Goal: Task Accomplishment & Management: Manage account settings

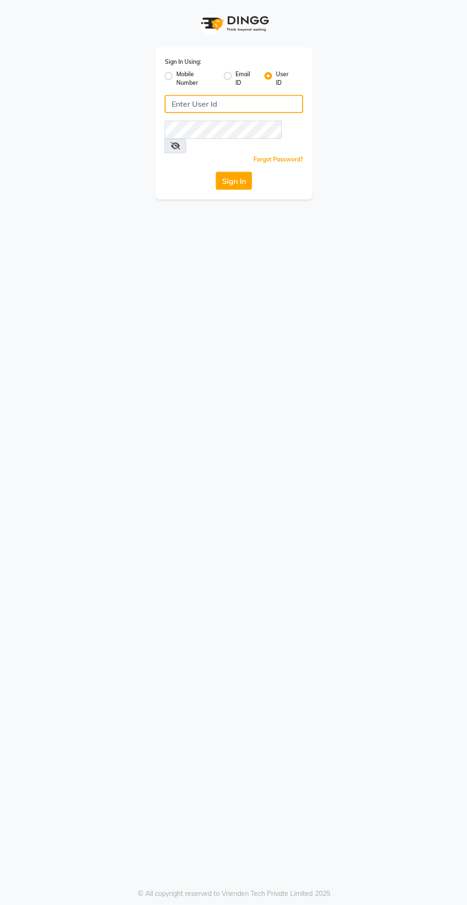
click at [278, 108] on input "Username" at bounding box center [233, 104] width 138 height 18
type input "sevensalon"
click at [215, 171] on button "Sign In" at bounding box center [233, 180] width 36 height 18
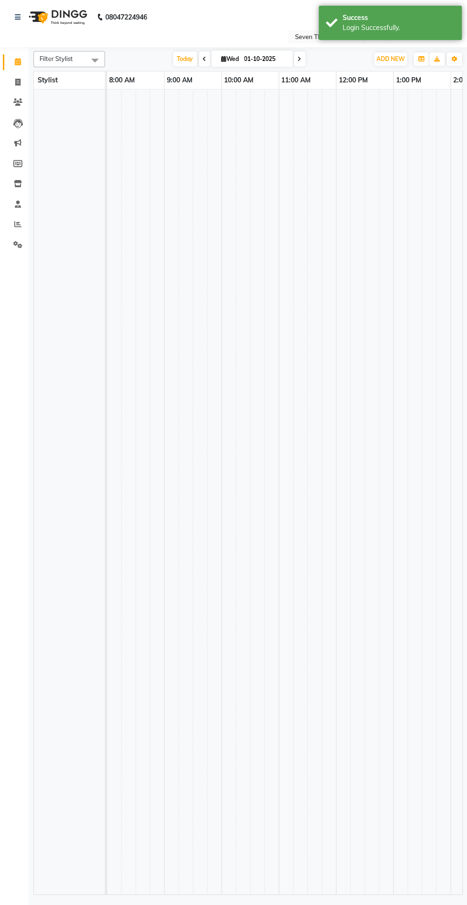
select select "en"
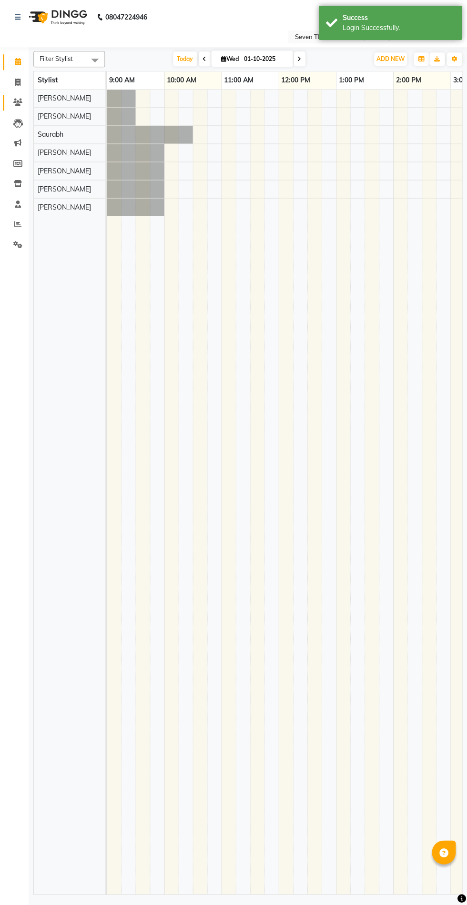
click at [20, 103] on icon at bounding box center [17, 102] width 9 height 7
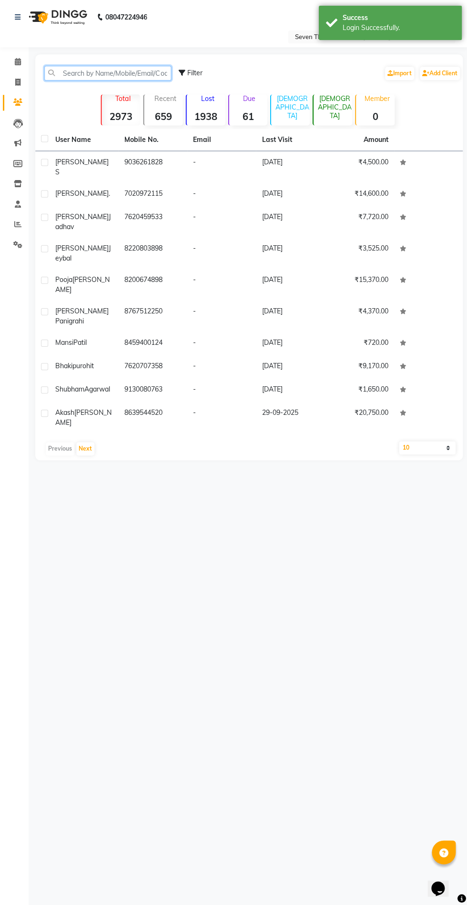
click at [126, 75] on input "text" at bounding box center [107, 73] width 127 height 15
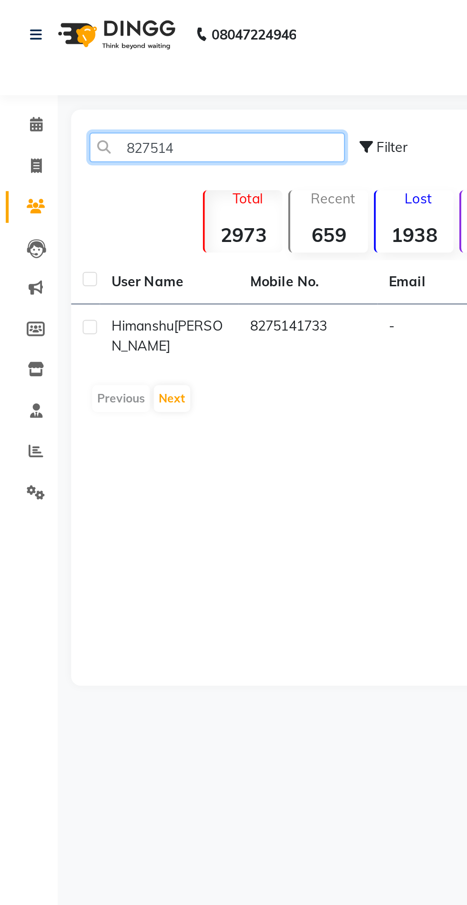
type input "827514"
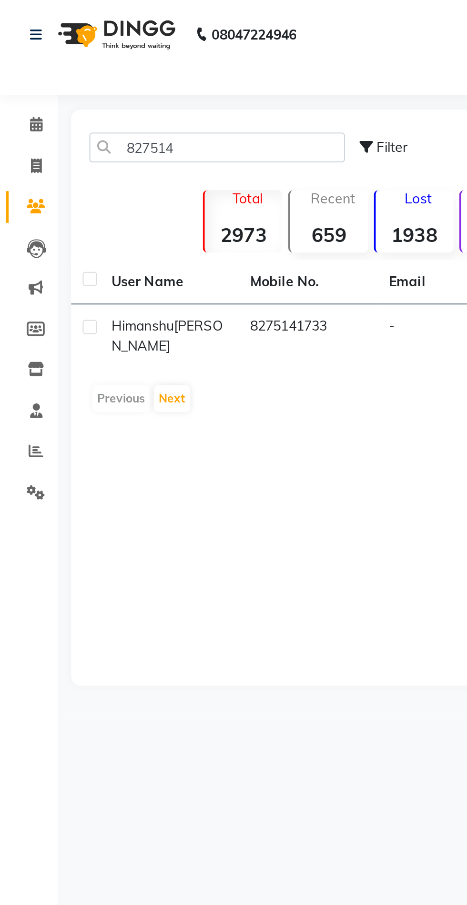
click at [158, 161] on td "8275141733" at bounding box center [152, 166] width 69 height 31
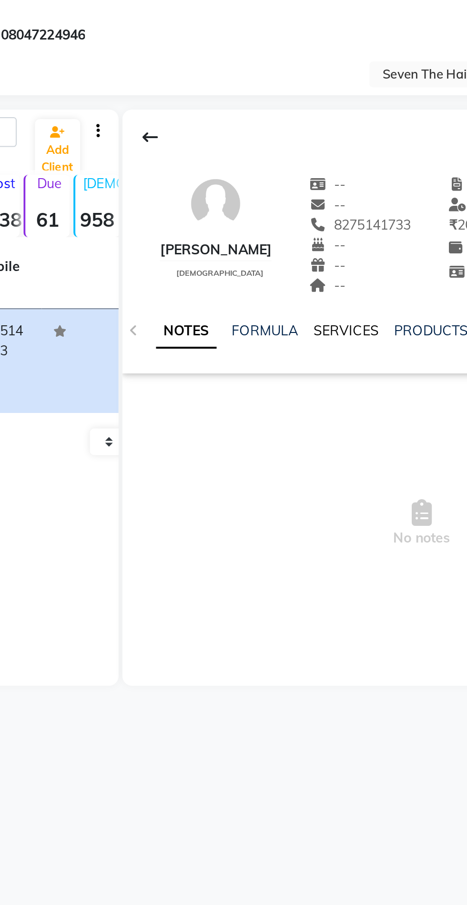
click at [270, 161] on link "SERVICES" at bounding box center [276, 164] width 32 height 9
